Goal: Communication & Community: Answer question/provide support

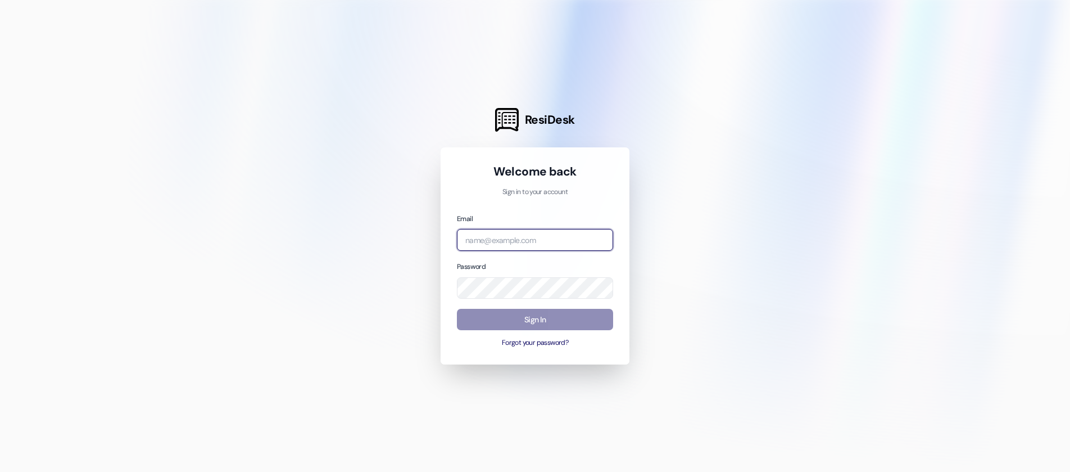
type input "[EMAIL_ADDRESS][DOMAIN_NAME]"
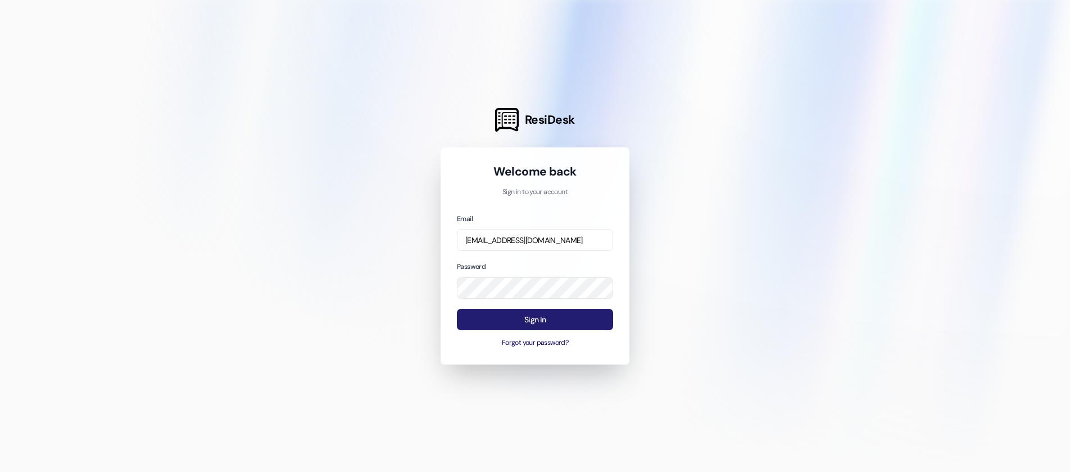
click at [539, 320] on button "Sign In" at bounding box center [535, 320] width 156 height 22
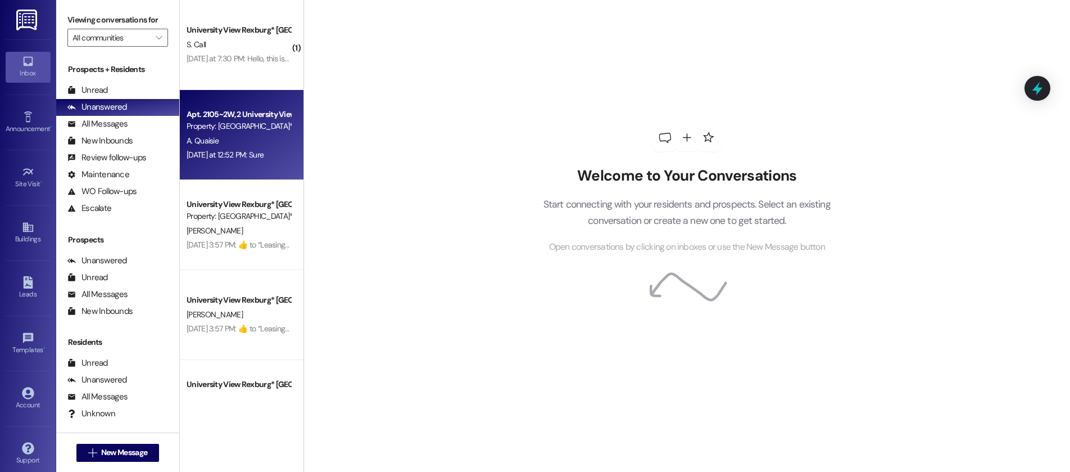
click at [238, 146] on div "A. Quaisie" at bounding box center [238, 141] width 106 height 14
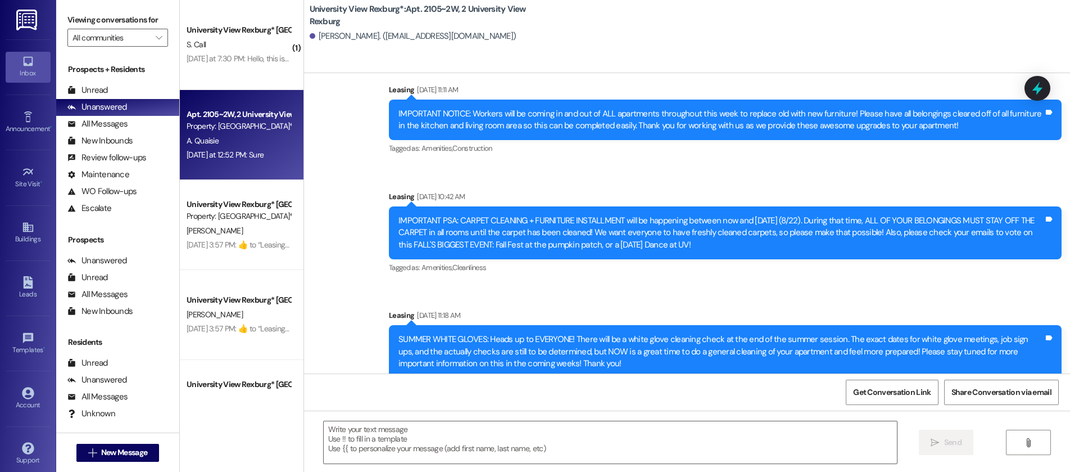
scroll to position [8356, 0]
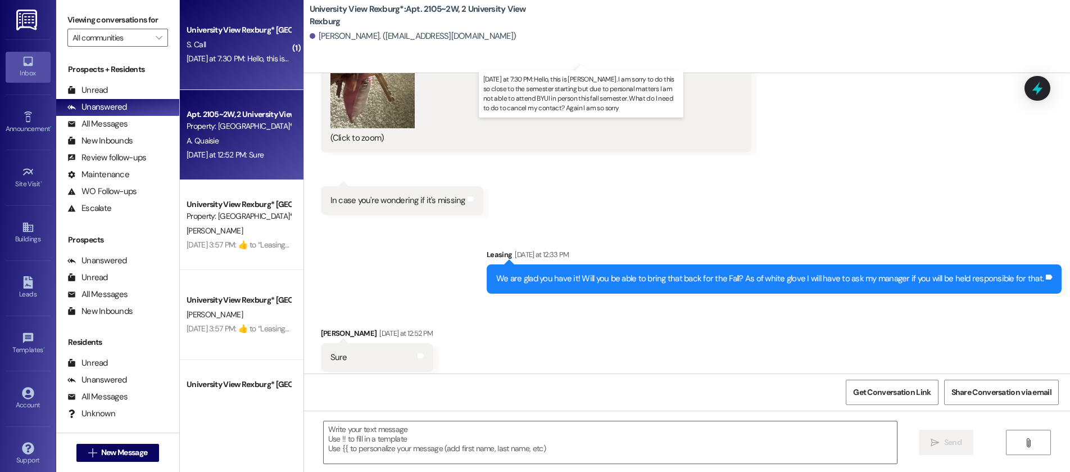
click at [216, 54] on div "[DATE] at 7:30 PM: Hello, this is [PERSON_NAME]. I am sorry to do this so close…" at bounding box center [595, 58] width 816 height 10
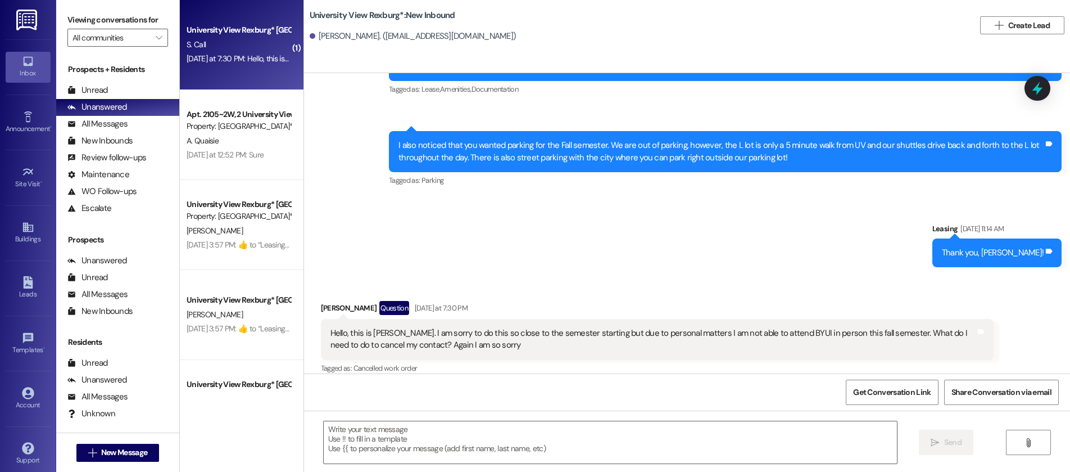
scroll to position [207, 0]
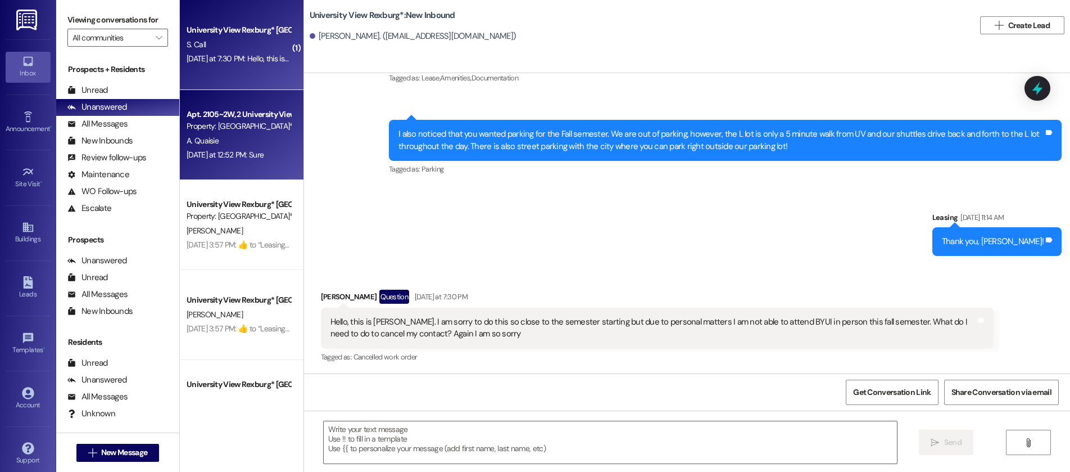
click at [224, 135] on div "A. Quaisie" at bounding box center [238, 141] width 106 height 14
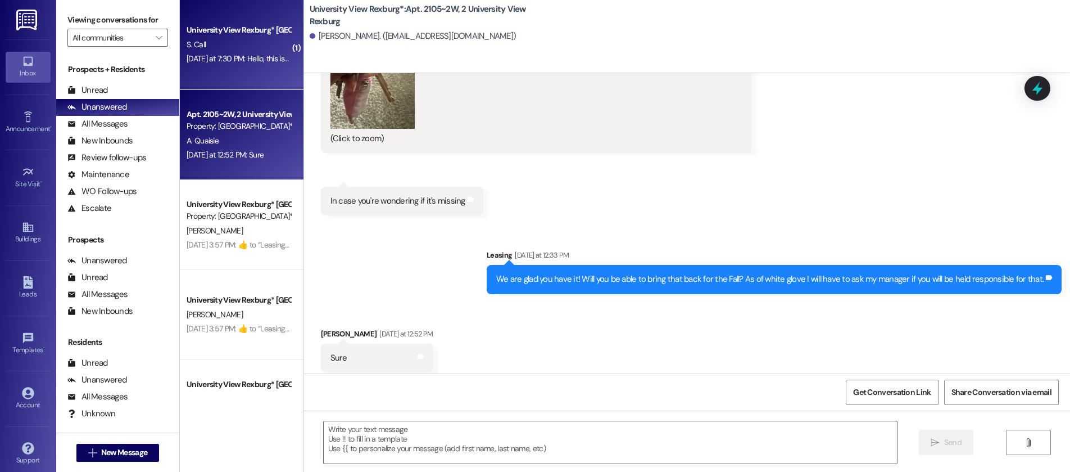
click at [229, 67] on div "University View Rexburg* Prospect S. Call [DATE] at 7:30 PM: Hello, this is [PE…" at bounding box center [242, 45] width 124 height 90
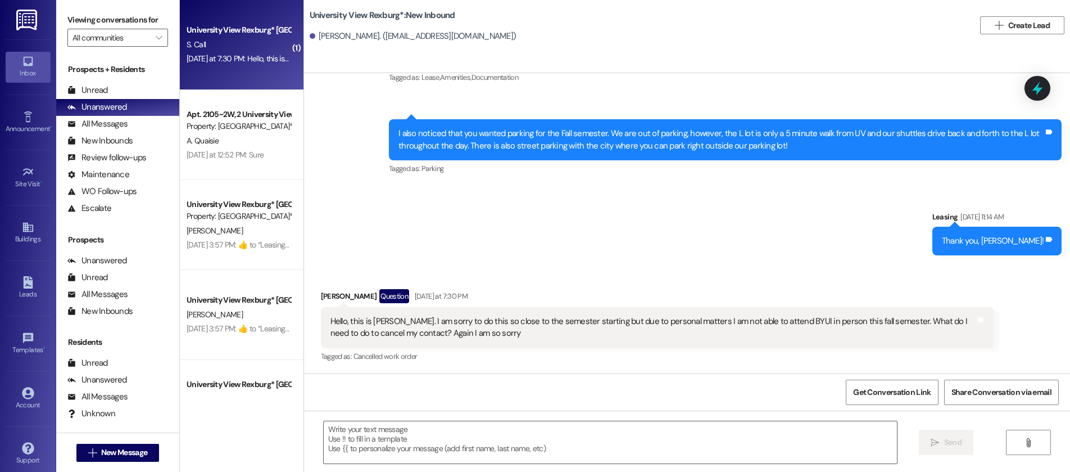
scroll to position [207, 0]
click at [346, 436] on textarea at bounding box center [610, 442] width 573 height 42
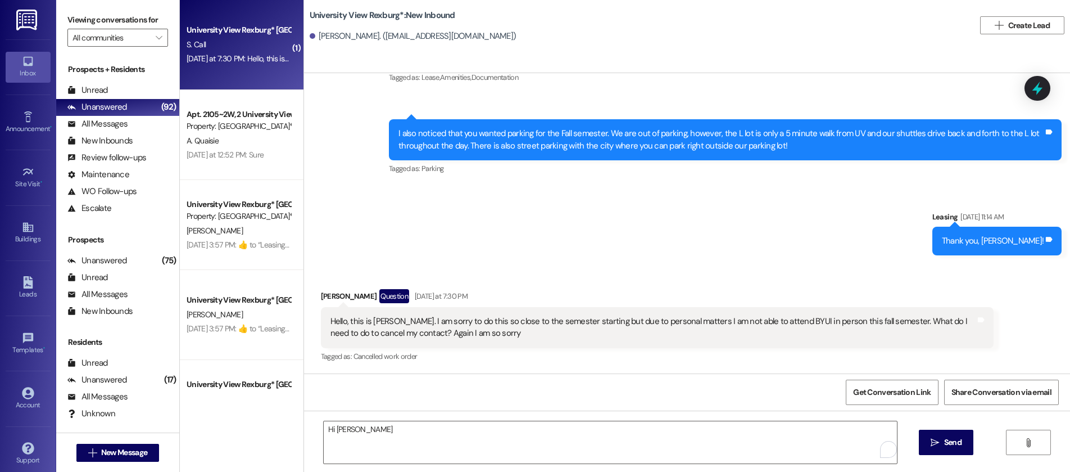
click at [381, 416] on div "Hi [PERSON_NAME]  Send " at bounding box center [687, 452] width 766 height 84
click at [371, 431] on textarea "Hi [PERSON_NAME]" at bounding box center [610, 442] width 573 height 42
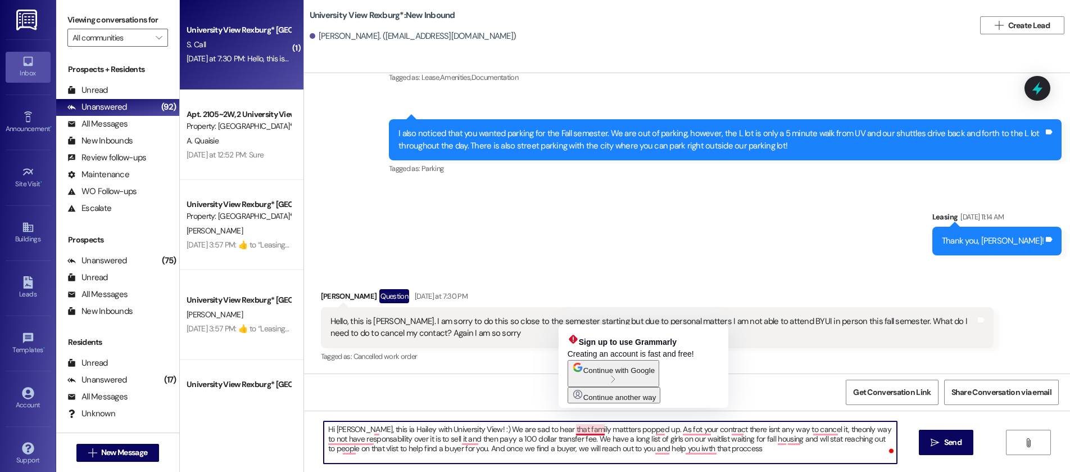
drag, startPoint x: 579, startPoint y: 431, endPoint x: 531, endPoint y: 441, distance: 49.4
click at [531, 441] on textarea "Hi [PERSON_NAME], this ia Hailey with University View! :) We are sad to hear th…" at bounding box center [610, 442] width 573 height 42
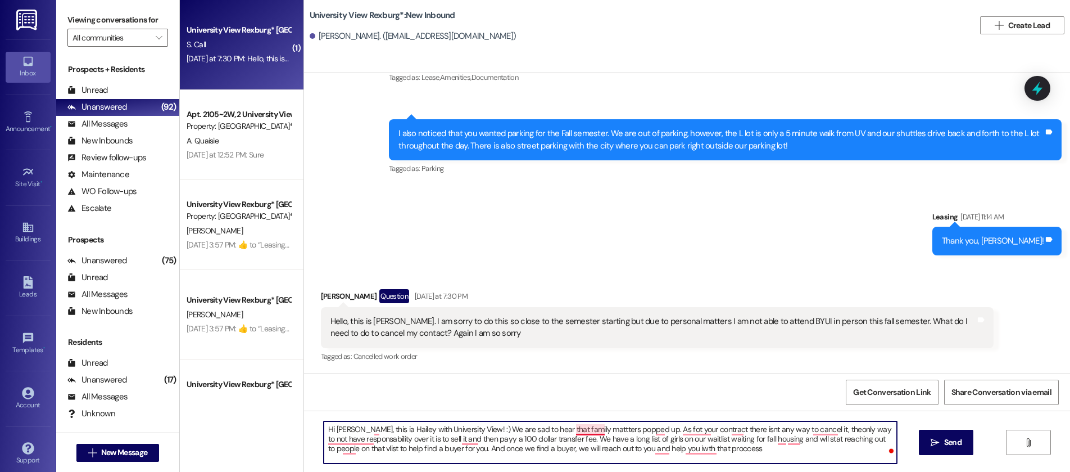
click at [581, 430] on textarea "Hi [PERSON_NAME], this ia Hailey with University View! :) We are sad to hear th…" at bounding box center [610, 442] width 573 height 42
click at [589, 433] on textarea "Hi [PERSON_NAME], this ia Hailey with University View! :) We are sad to hear th…" at bounding box center [610, 442] width 573 height 42
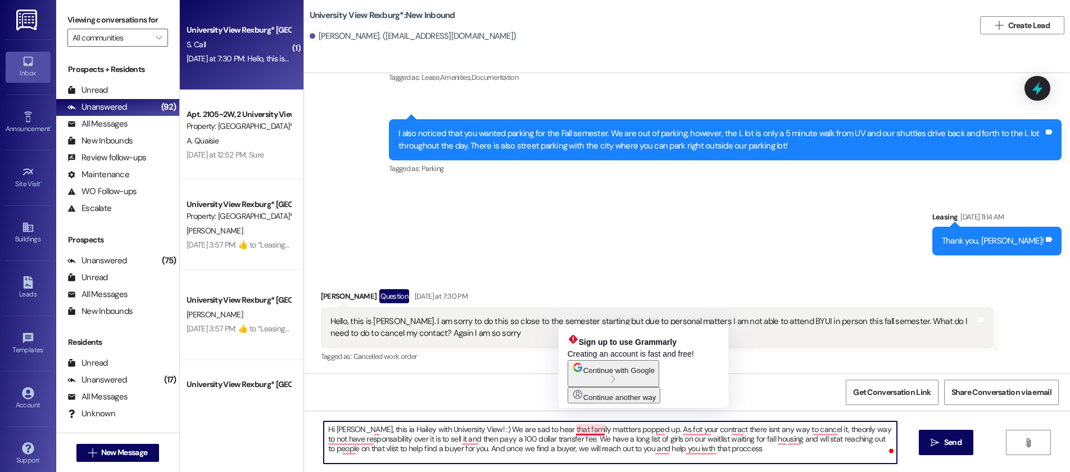
click at [586, 430] on textarea "Hi [PERSON_NAME], this ia Hailey with University View! :) We are sad to hear th…" at bounding box center [610, 442] width 573 height 42
click at [613, 429] on textarea "Hi [PERSON_NAME], this ia Hailey with University View! :) We are sad to hear th…" at bounding box center [610, 442] width 573 height 42
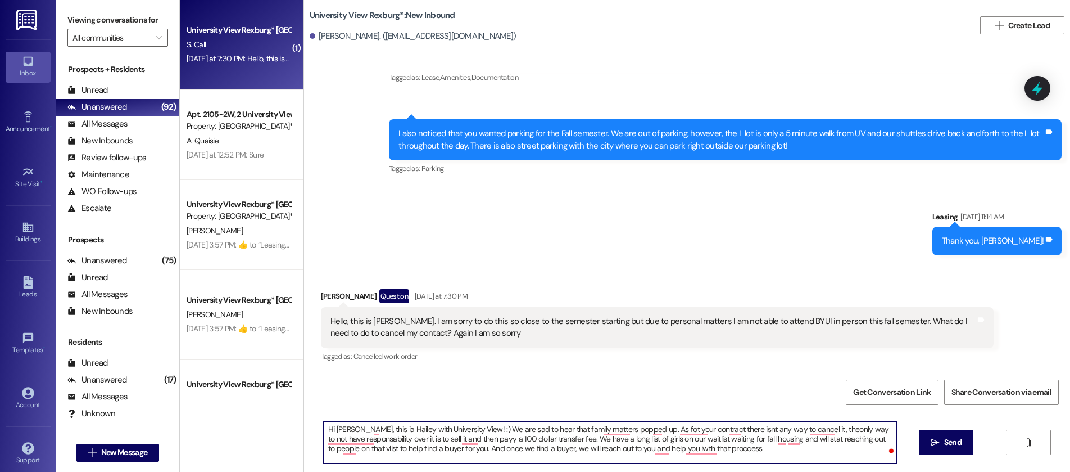
click at [624, 435] on textarea "Hi [PERSON_NAME], this ia Hailey with University View! :) We are sad to hear th…" at bounding box center [610, 442] width 573 height 42
click at [630, 427] on textarea "Hi [PERSON_NAME], this ia Hailey with University View! :) We are sad to hear th…" at bounding box center [610, 442] width 573 height 42
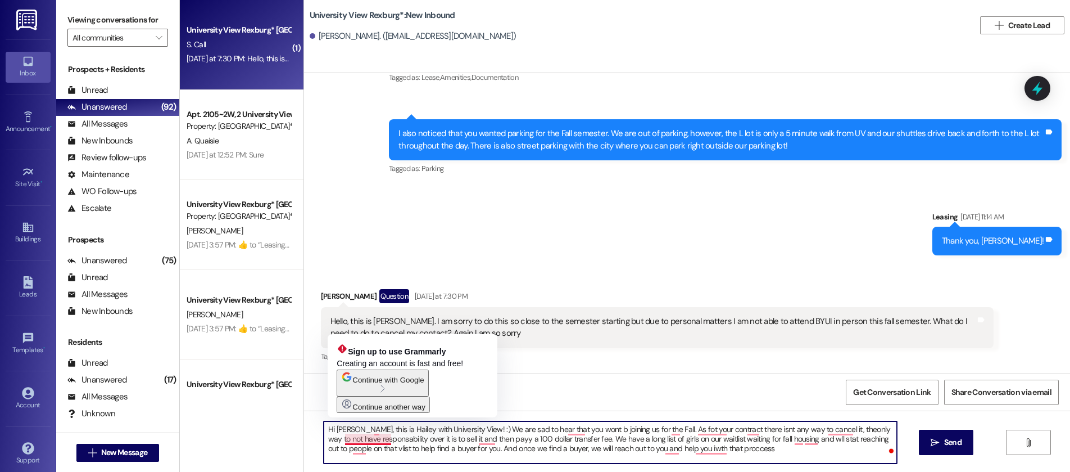
click at [456, 454] on textarea "Hi [PERSON_NAME], this ia Hailey with University View! :) We are sad to hear th…" at bounding box center [610, 442] width 573 height 42
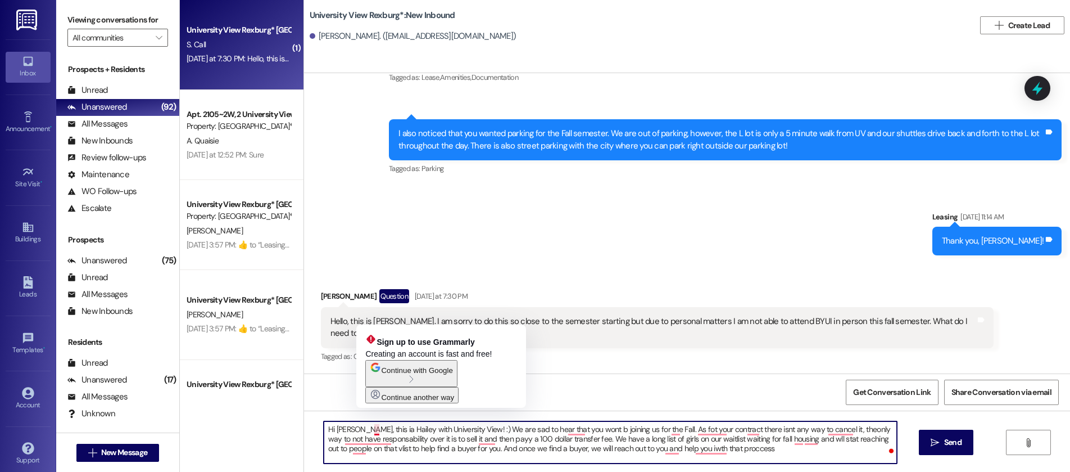
click at [370, 428] on textarea "Hi [PERSON_NAME], this ia Hailey with University View! :) We are sad to hear th…" at bounding box center [610, 442] width 573 height 42
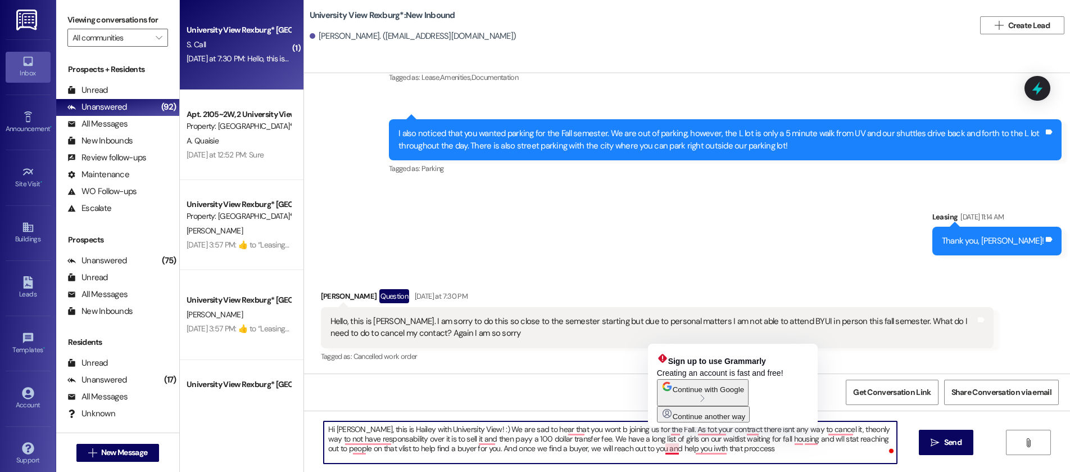
click at [660, 449] on textarea "Hi [PERSON_NAME], this is Hailey with University View! :) We are sad to hear th…" at bounding box center [610, 442] width 573 height 42
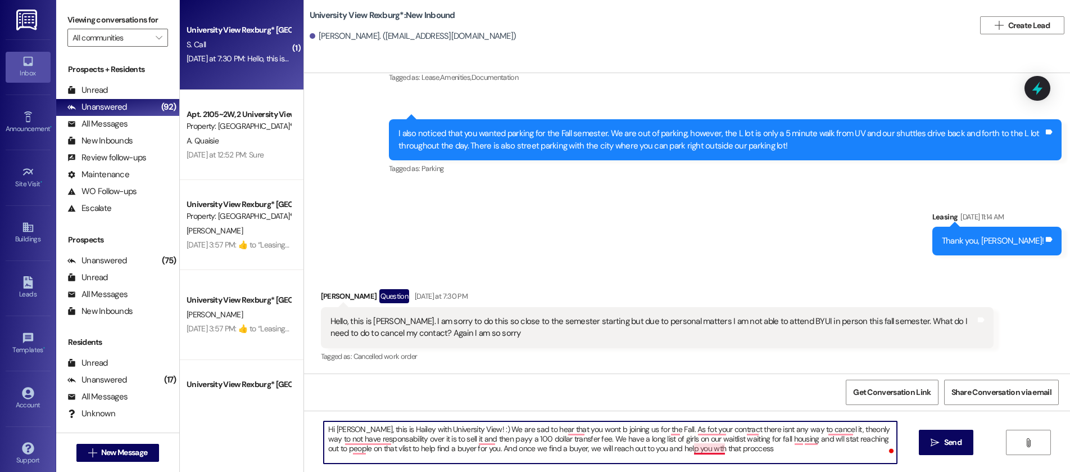
click at [716, 449] on textarea "Hi [PERSON_NAME], this is Hailey with University View! :) We are sad to hear th…" at bounding box center [610, 442] width 573 height 42
click at [698, 440] on textarea "Hi [PERSON_NAME], this is Hailey with University View! :) We are sad to hear th…" at bounding box center [610, 442] width 573 height 42
click at [376, 449] on textarea "Hi [PERSON_NAME], this is Hailey with University View! :) We are sad to hear th…" at bounding box center [610, 442] width 573 height 42
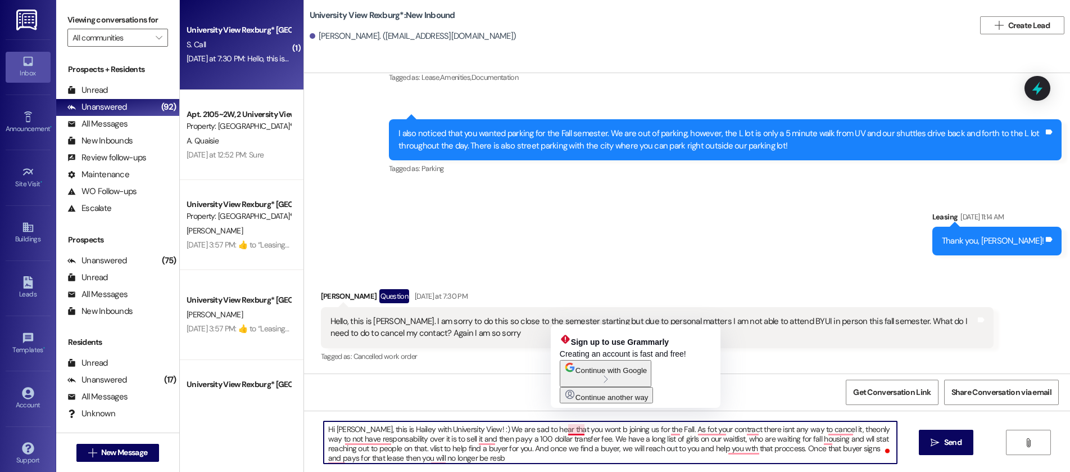
drag, startPoint x: 571, startPoint y: 432, endPoint x: 563, endPoint y: 430, distance: 7.5
click at [563, 430] on textarea "Hi [PERSON_NAME], this is Hailey with University View! :) We are sad to hear th…" at bounding box center [610, 442] width 573 height 42
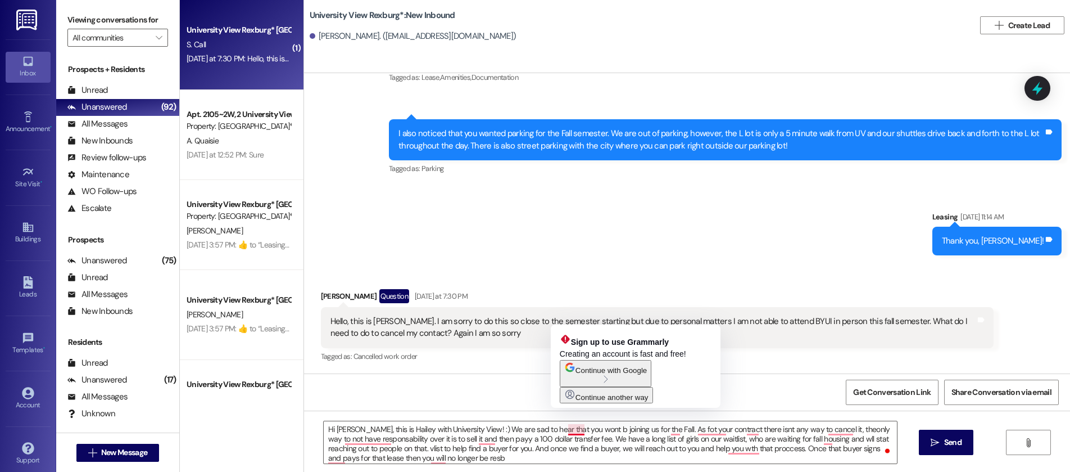
click at [608, 382] on icon "button" at bounding box center [605, 378] width 3 height 7
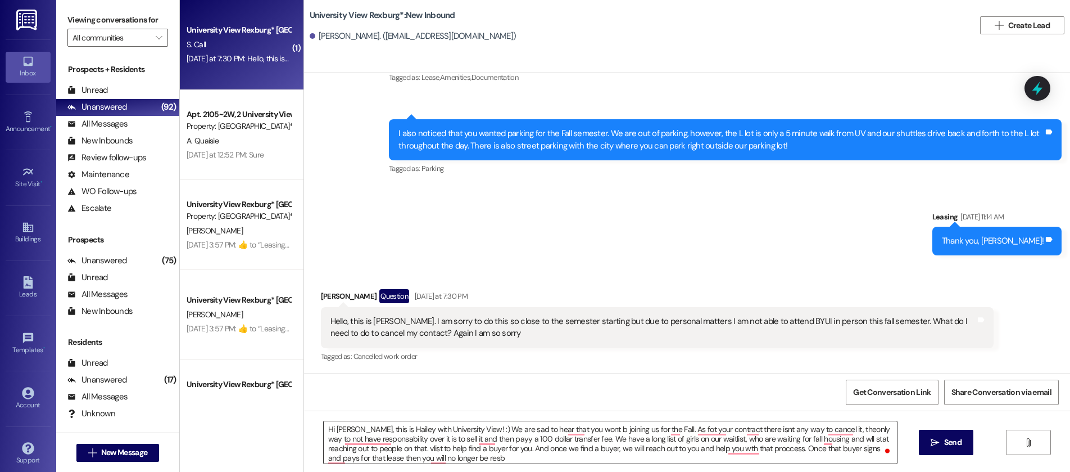
click at [669, 430] on textarea "Hi [PERSON_NAME], this is Hailey with University View! :) We are sad to hear th…" at bounding box center [610, 442] width 573 height 42
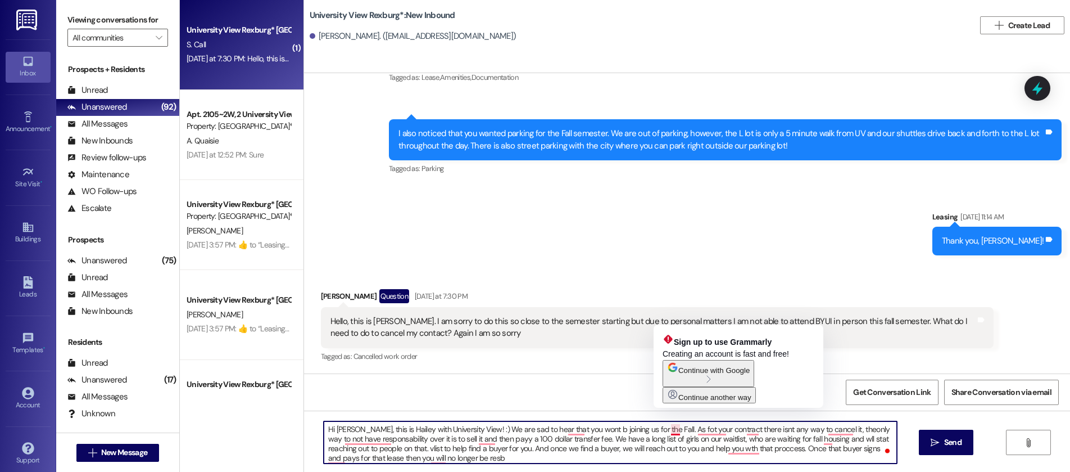
click at [716, 401] on span "Continue another way" at bounding box center [714, 397] width 73 height 8
drag, startPoint x: 698, startPoint y: 428, endPoint x: 686, endPoint y: 435, distance: 13.8
click at [687, 436] on textarea "Hi [PERSON_NAME], this is Hailey with University View! :) We are sad to hear th…" at bounding box center [610, 442] width 573 height 42
click at [670, 428] on textarea "Hi [PERSON_NAME], this is Hailey with University View! :) We are sad to hear th…" at bounding box center [610, 442] width 573 height 42
click at [671, 428] on textarea "Hi [PERSON_NAME], this is Hailey with University View! :) We are sad to hear th…" at bounding box center [610, 442] width 573 height 42
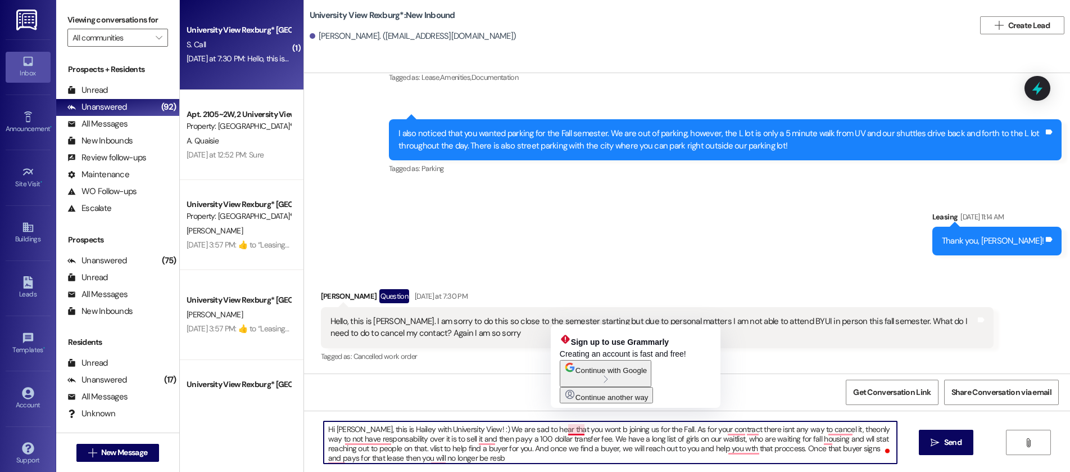
click at [573, 428] on textarea "Hi [PERSON_NAME], this is Hailey with University View! :) We are sad to hear th…" at bounding box center [610, 442] width 573 height 42
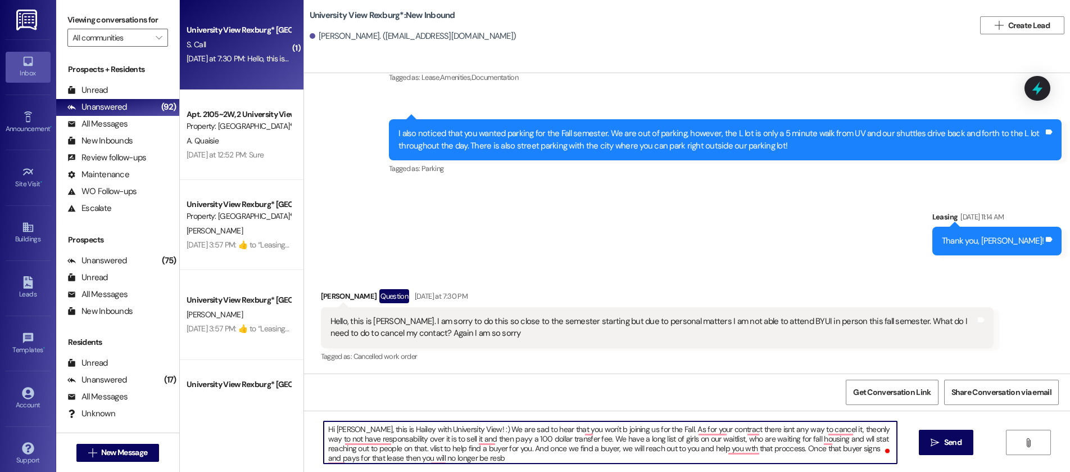
click at [582, 435] on textarea "Hi [PERSON_NAME], this is Hailey with University View! :) We are sad to hear th…" at bounding box center [610, 442] width 573 height 42
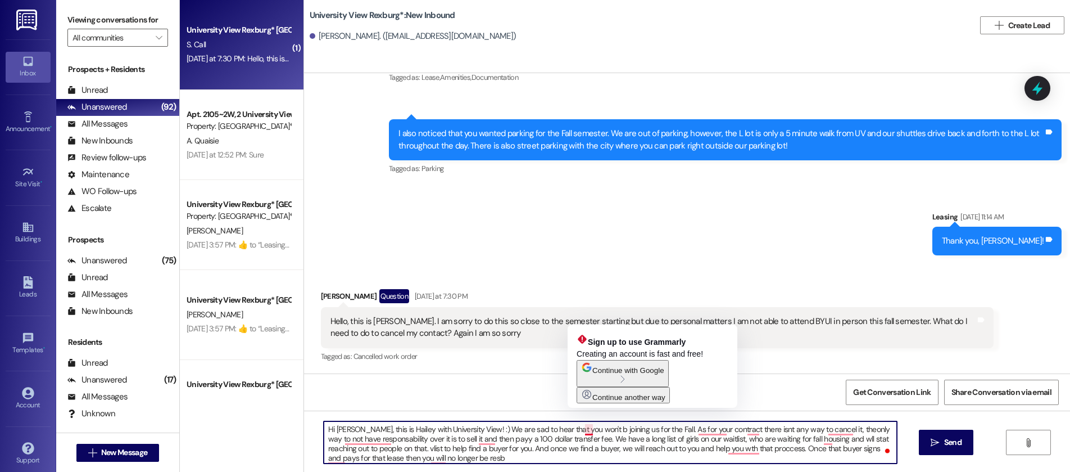
drag, startPoint x: 582, startPoint y: 427, endPoint x: 586, endPoint y: 433, distance: 7.3
click at [582, 427] on textarea "Hi [PERSON_NAME], this is Hailey with University View! :) We are sad to hear th…" at bounding box center [610, 442] width 573 height 42
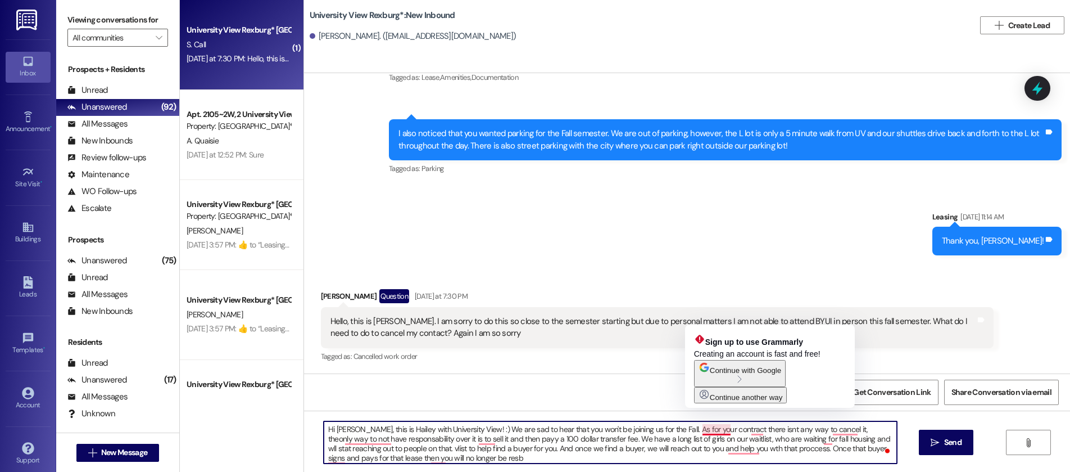
click at [709, 426] on textarea "Hi [PERSON_NAME], this is Hailey with University View! :) We are sad to hear th…" at bounding box center [610, 442] width 573 height 42
click at [716, 429] on textarea "Hi [PERSON_NAME], this is Hailey with University View! :) We are sad to hear th…" at bounding box center [610, 442] width 573 height 42
click at [719, 429] on textarea "Hi [PERSON_NAME], this is Hailey with University View! :) We are sad to hear th…" at bounding box center [610, 442] width 573 height 42
click at [722, 430] on textarea "Hi [PERSON_NAME], this is Hailey with University View! :) We are sad to hear th…" at bounding box center [610, 442] width 573 height 42
click at [706, 430] on textarea "Hi [PERSON_NAME], this is Hailey with University View! :) We are sad to hear th…" at bounding box center [610, 442] width 573 height 42
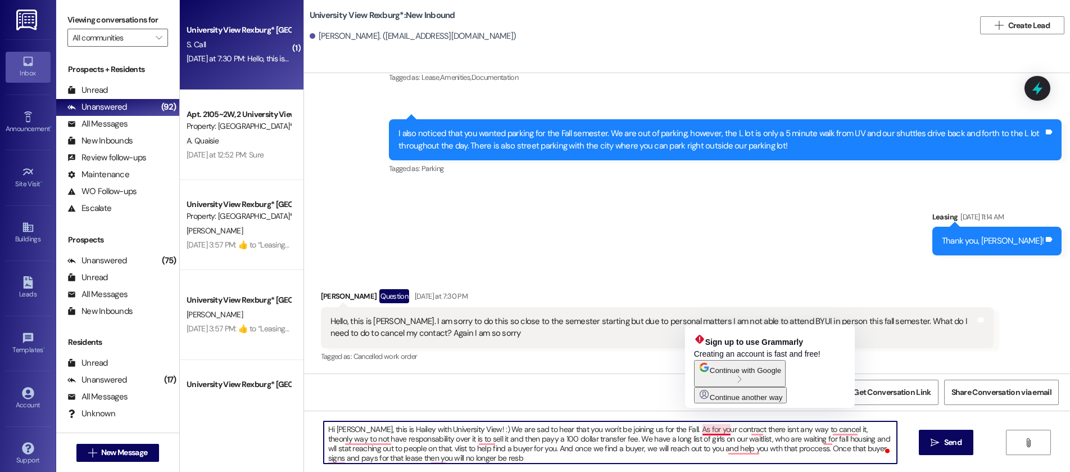
click at [719, 431] on textarea "Hi [PERSON_NAME], this is Hailey with University View! :) We are sad to hear th…" at bounding box center [610, 442] width 573 height 42
click at [726, 433] on textarea "Hi [PERSON_NAME], this is Hailey with University View! :) We are sad to hear th…" at bounding box center [610, 442] width 573 height 42
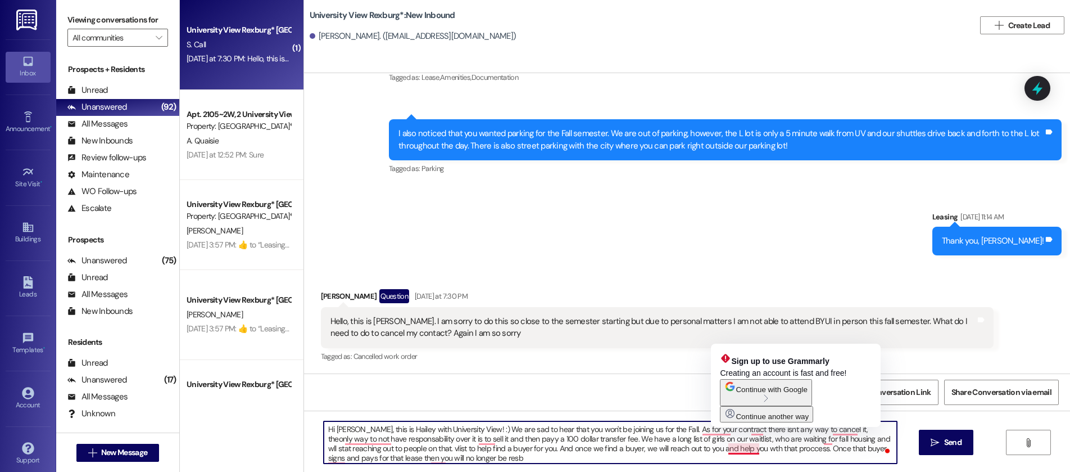
click at [691, 446] on textarea "Hi [PERSON_NAME], this is Hailey with University View! :) We are sad to hear th…" at bounding box center [610, 442] width 573 height 42
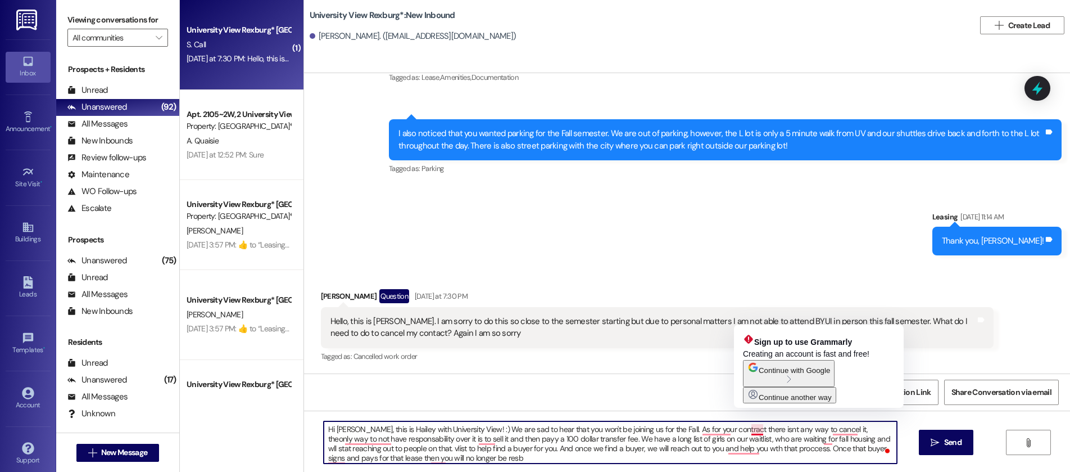
click at [753, 429] on textarea "Hi [PERSON_NAME], this is Hailey with University View! :) We are sad to hear th…" at bounding box center [610, 442] width 573 height 42
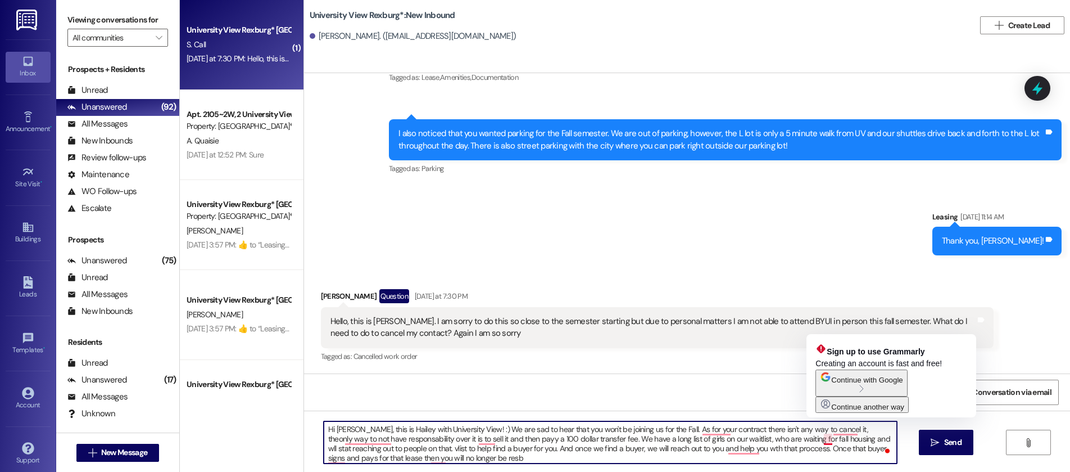
click at [776, 445] on textarea "Hi [PERSON_NAME], this is Hailey with University View! :) We are sad to hear th…" at bounding box center [610, 442] width 573 height 42
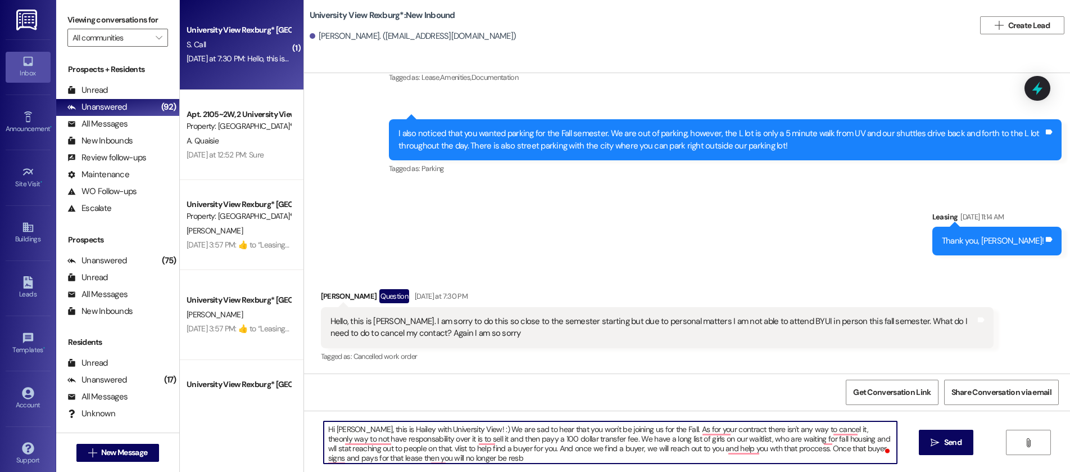
click at [823, 431] on textarea "Hi [PERSON_NAME], this is Hailey with University View! :) We are sad to hear th…" at bounding box center [610, 442] width 573 height 42
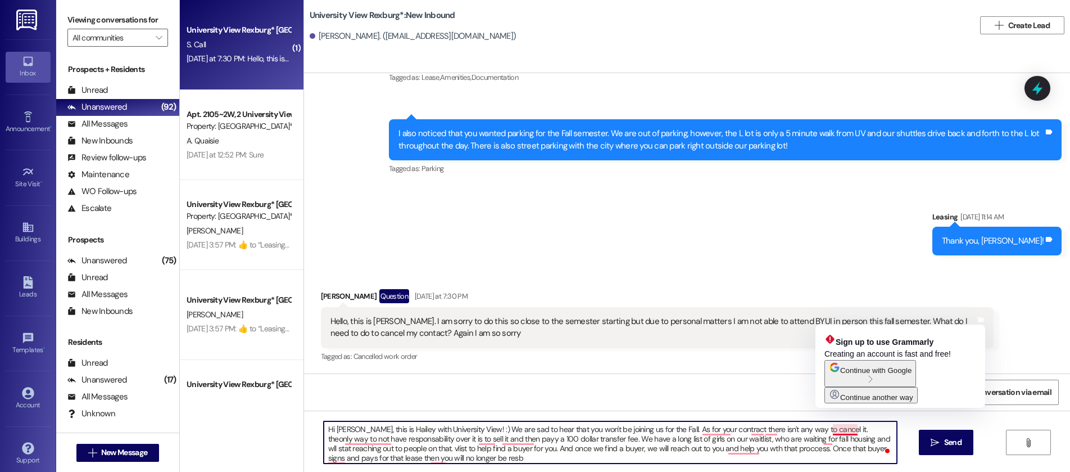
click at [837, 429] on textarea "Hi [PERSON_NAME], this is Hailey with University View! :) We are sad to hear th…" at bounding box center [610, 442] width 573 height 42
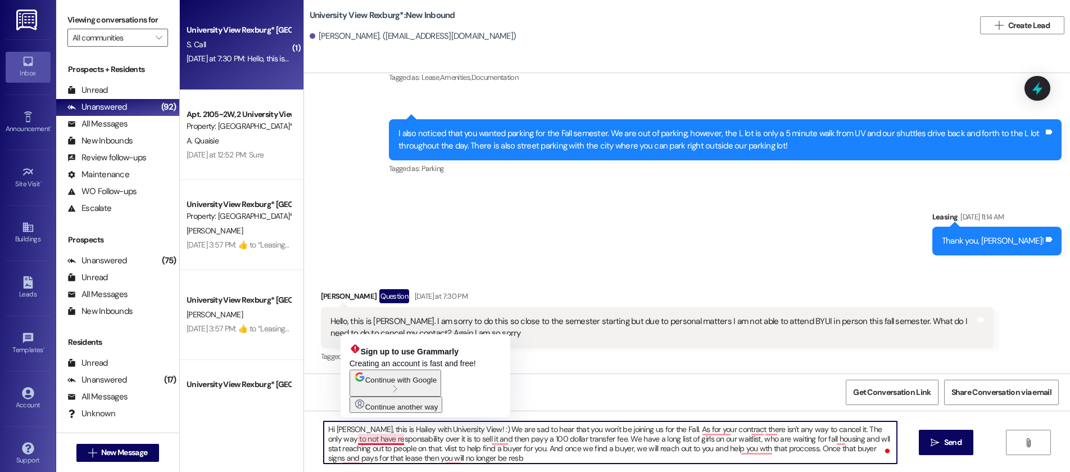
click at [363, 440] on textarea "Hi [PERSON_NAME], this is Hailey with University View! :) We are sad to hear th…" at bounding box center [610, 442] width 573 height 42
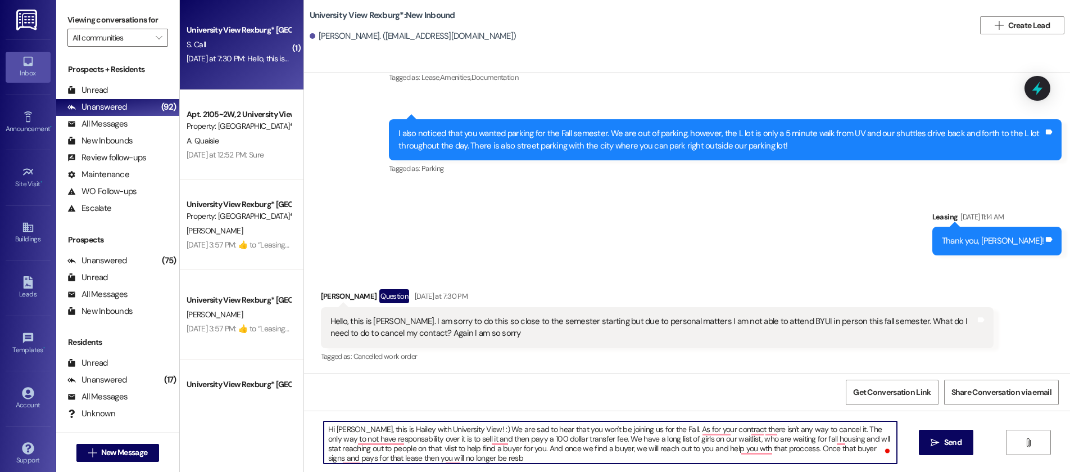
click at [417, 438] on textarea "Hi [PERSON_NAME], this is Hailey with University View! :) We are sad to hear th…" at bounding box center [610, 442] width 573 height 42
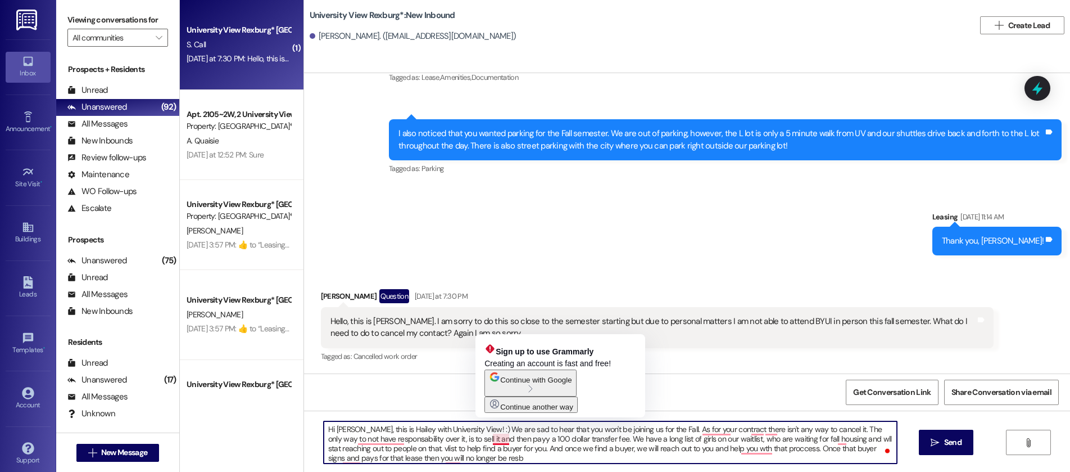
click at [497, 441] on textarea "Hi [PERSON_NAME], this is Hailey with University View! :) We are sad to hear th…" at bounding box center [610, 442] width 573 height 42
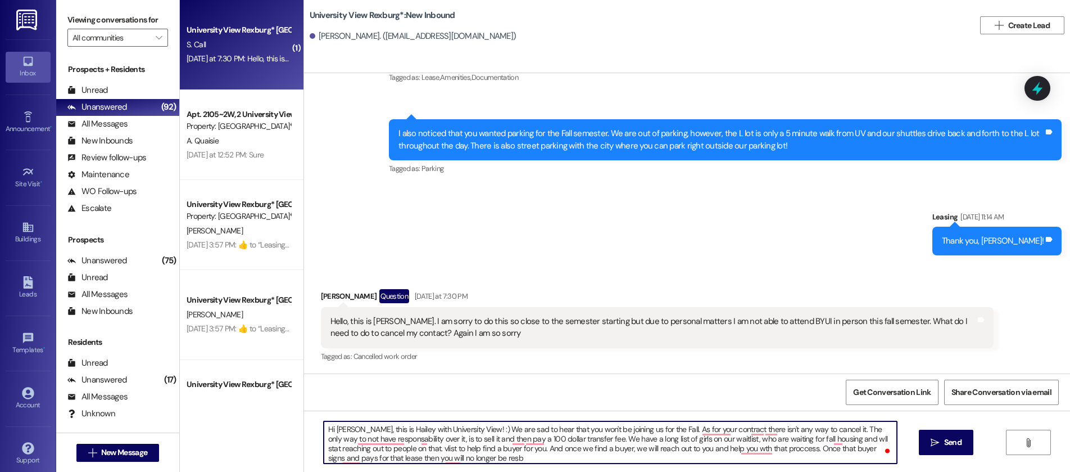
click at [809, 441] on textarea "Hi [PERSON_NAME], this is Hailey with University View! :) We are sad to hear th…" at bounding box center [610, 442] width 573 height 42
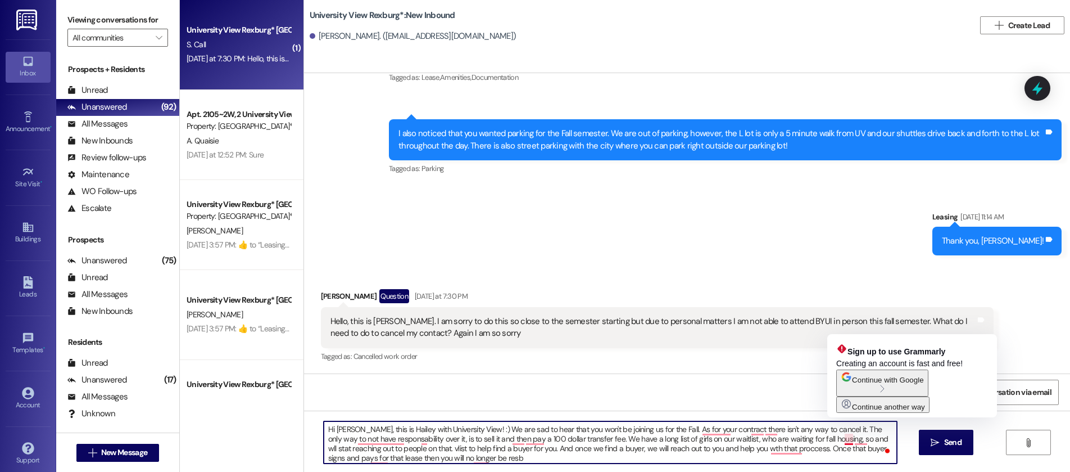
click at [838, 441] on textarea "Hi [PERSON_NAME], this is Hailey with University View! :) We are sad to hear th…" at bounding box center [610, 442] width 573 height 42
click at [827, 438] on textarea "Hi [PERSON_NAME], this is Hailey with University View! :) We are sad to hear th…" at bounding box center [610, 442] width 573 height 42
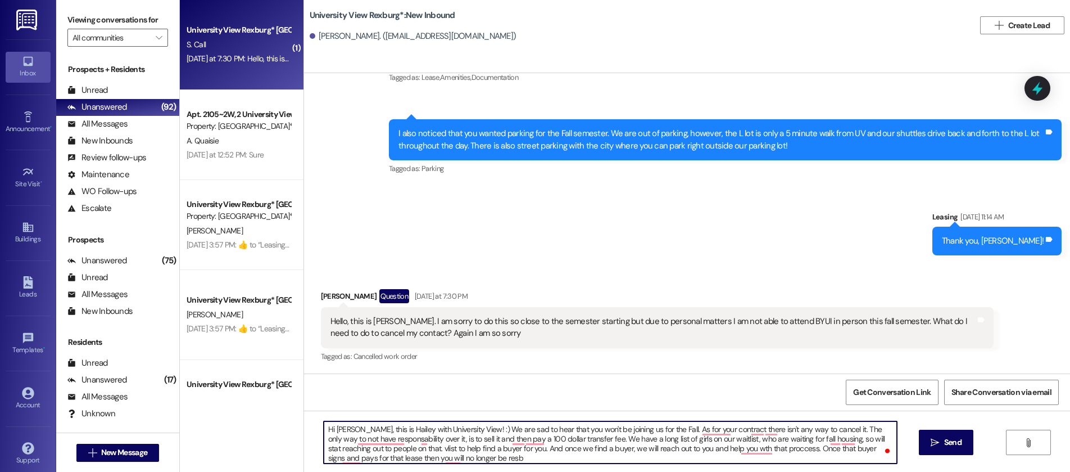
click at [388, 448] on textarea "Hi [PERSON_NAME], this is Hailey with University View! :) We are sad to hear th…" at bounding box center [610, 442] width 573 height 42
click at [478, 447] on textarea "Hi [PERSON_NAME], this is Hailey with University View! :) We are sad to hear th…" at bounding box center [610, 442] width 573 height 42
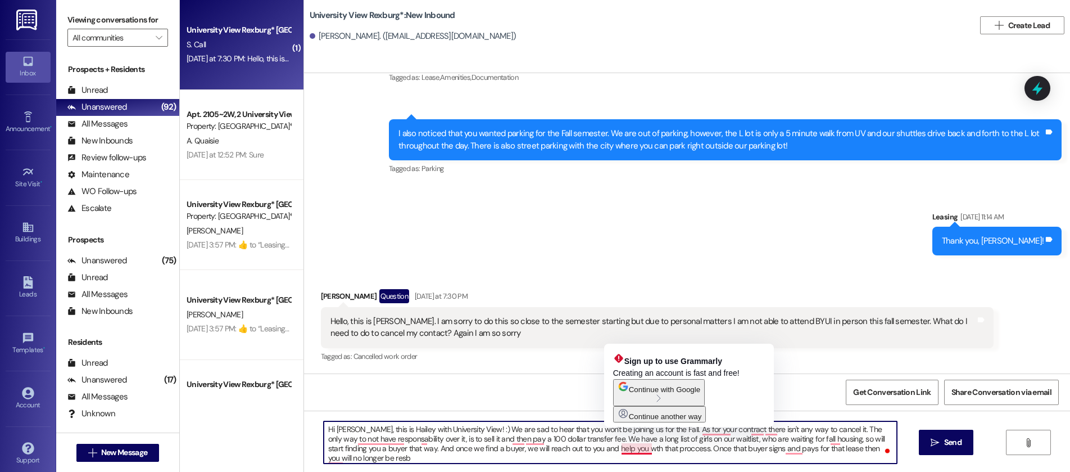
click at [628, 448] on textarea "Hi [PERSON_NAME], this is Hailey with University View! :) We are sad to hear th…" at bounding box center [610, 442] width 573 height 42
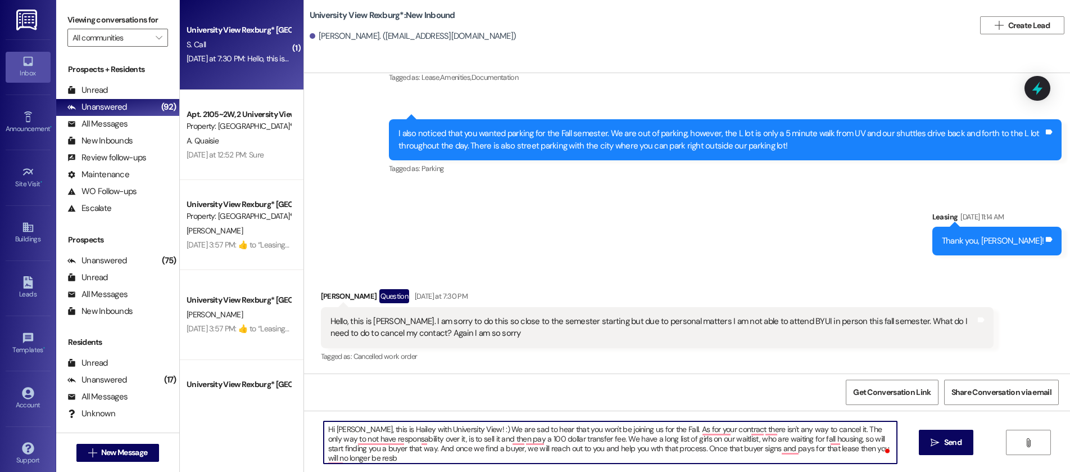
click at [343, 458] on textarea "Hi [PERSON_NAME], this is Hailey with University View! :) We are sad to hear th…" at bounding box center [610, 442] width 573 height 42
click at [524, 438] on textarea "Hi [PERSON_NAME], this is Hailey with University View! :) We are sad to hear th…" at bounding box center [610, 442] width 573 height 42
type textarea "Hi [PERSON_NAME], this is Hailey with University View! :) We are sad to hear th…"
